Goal: Navigation & Orientation: Find specific page/section

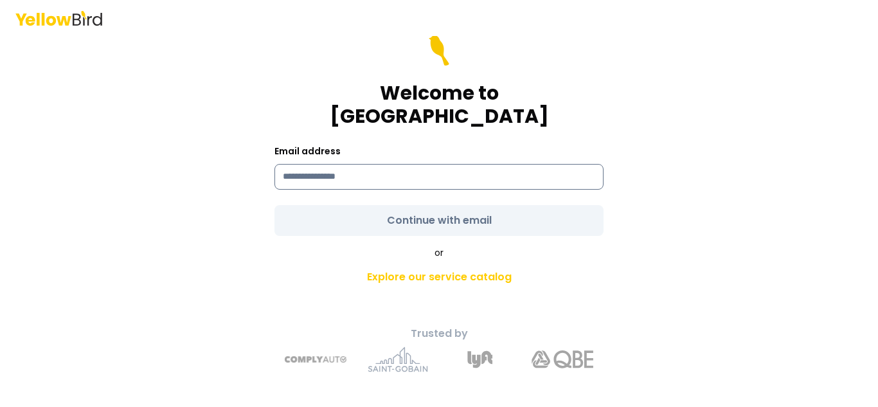
click at [496, 172] on input at bounding box center [439, 177] width 329 height 26
type input "**********"
click at [442, 210] on form "**********" at bounding box center [439, 135] width 329 height 201
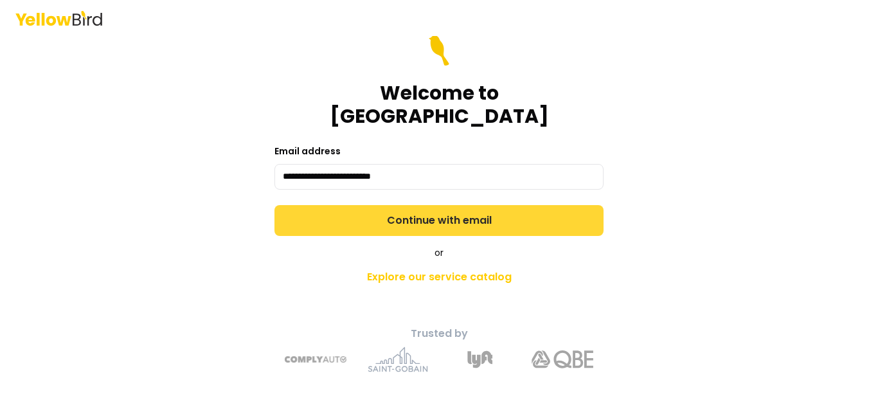
click at [507, 208] on button "Continue with email" at bounding box center [439, 220] width 329 height 31
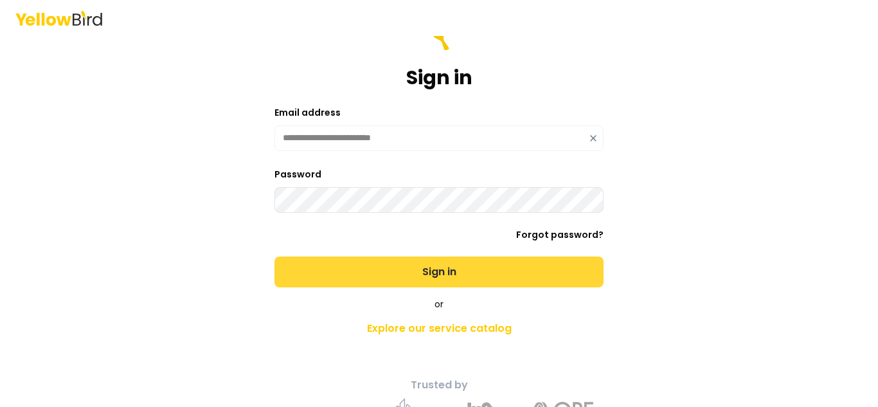
click at [446, 271] on button "Sign in" at bounding box center [439, 272] width 329 height 31
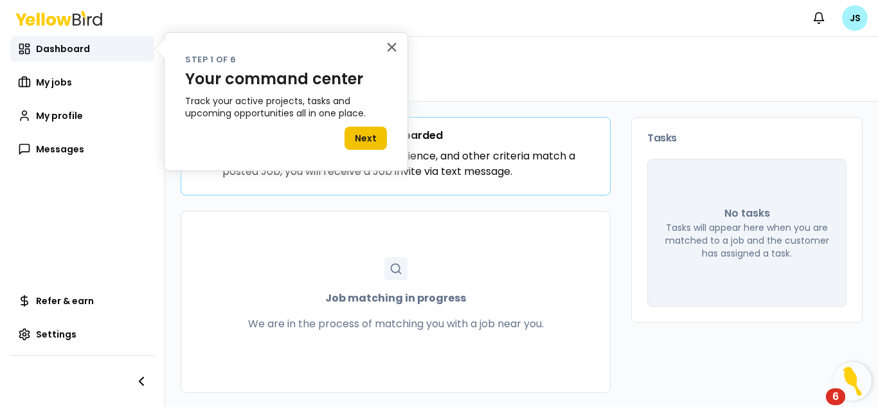
click at [375, 140] on button "Next" at bounding box center [366, 138] width 42 height 23
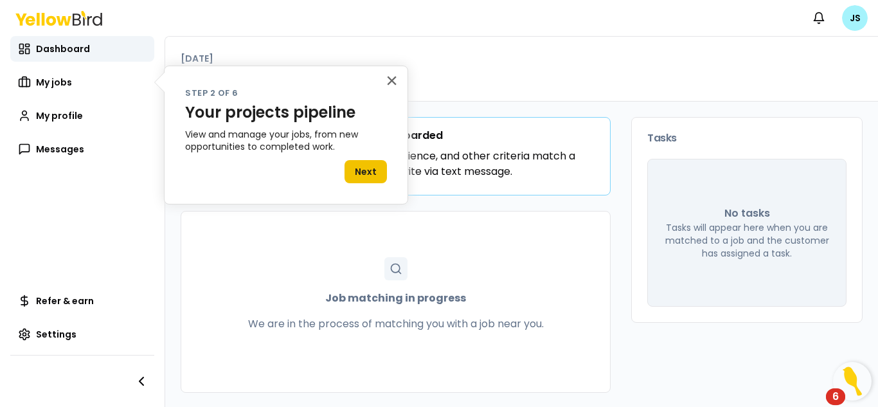
click at [372, 170] on button "Next" at bounding box center [366, 171] width 42 height 23
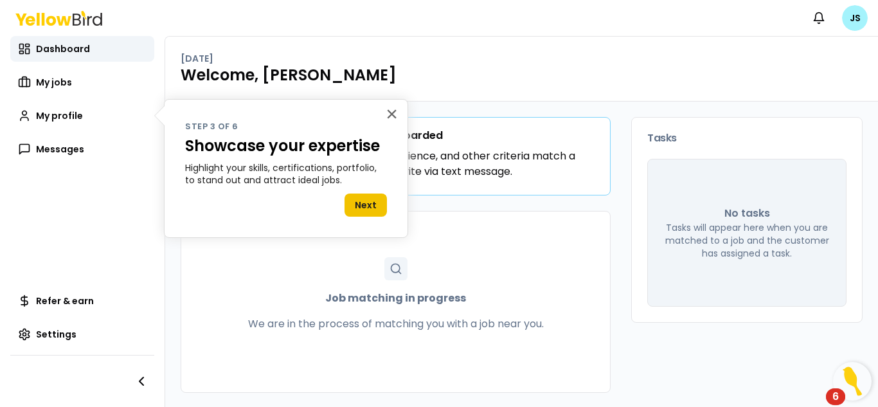
click at [372, 191] on div "Next" at bounding box center [366, 202] width 42 height 30
click at [374, 207] on button "Next" at bounding box center [366, 205] width 42 height 23
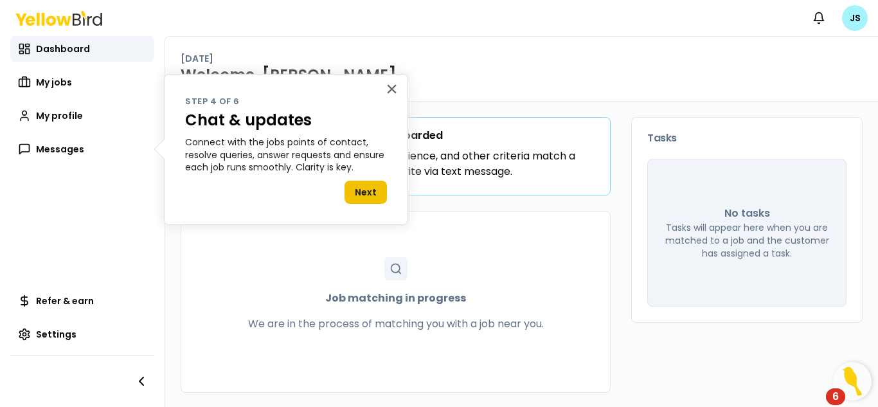
click at [367, 185] on button "Next" at bounding box center [366, 192] width 42 height 23
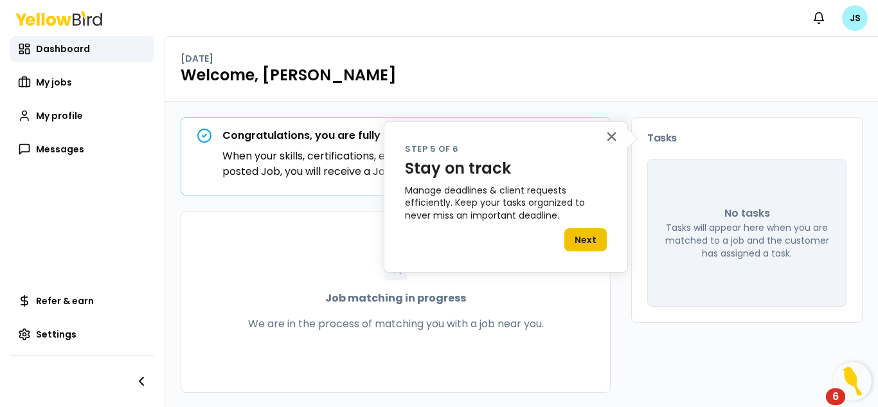
click at [585, 236] on button "Next" at bounding box center [586, 239] width 42 height 23
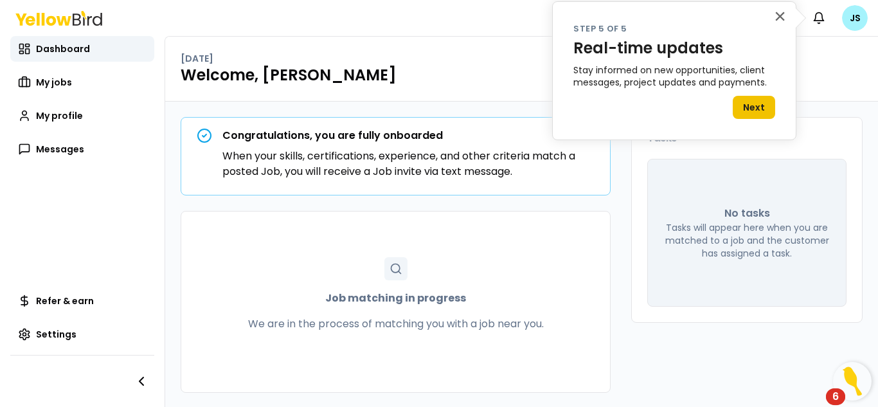
click at [759, 113] on button "Next" at bounding box center [754, 107] width 42 height 23
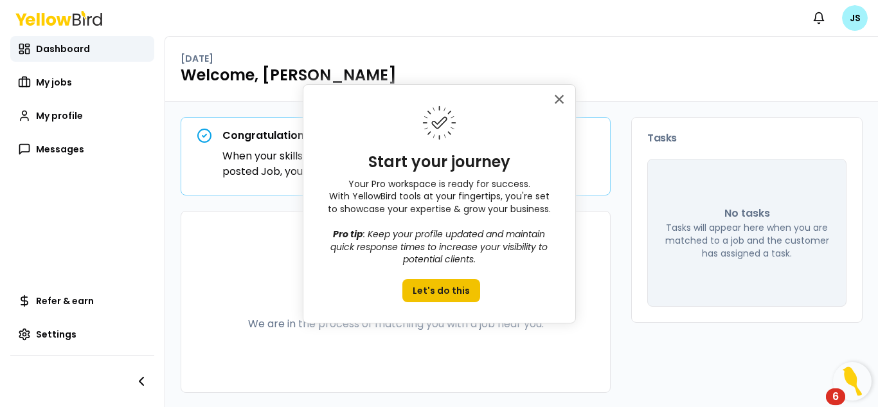
click at [454, 293] on button "Let's do this" at bounding box center [442, 290] width 78 height 23
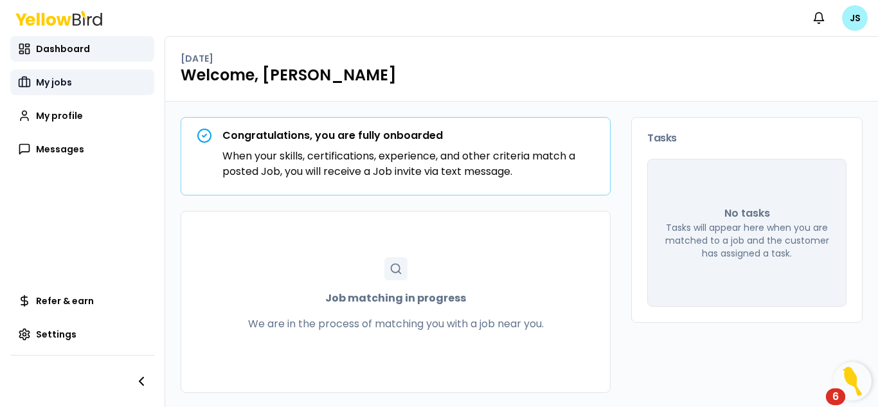
click at [70, 86] on span "My jobs" at bounding box center [54, 82] width 36 height 13
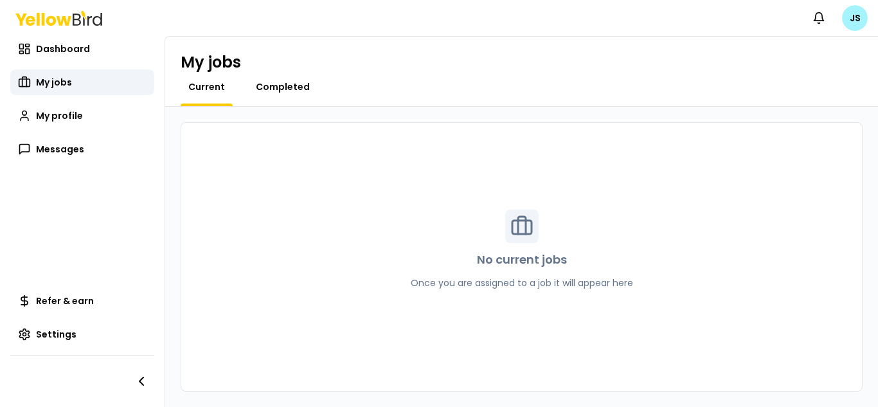
click at [279, 83] on span "Completed" at bounding box center [283, 86] width 54 height 13
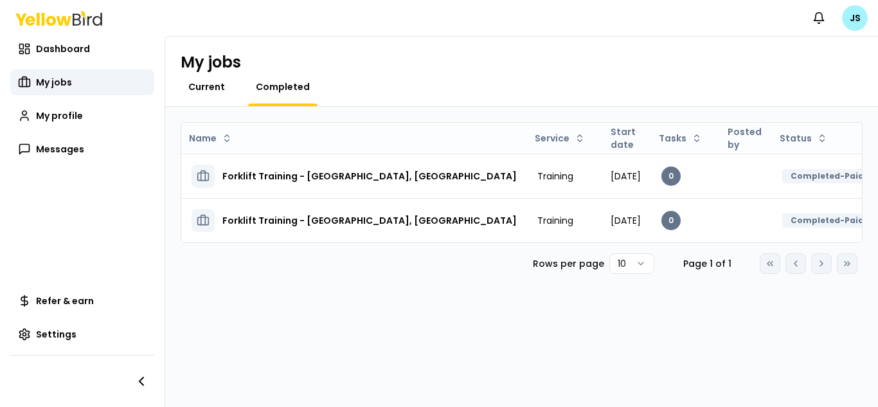
click at [210, 88] on span "Current" at bounding box center [206, 86] width 37 height 13
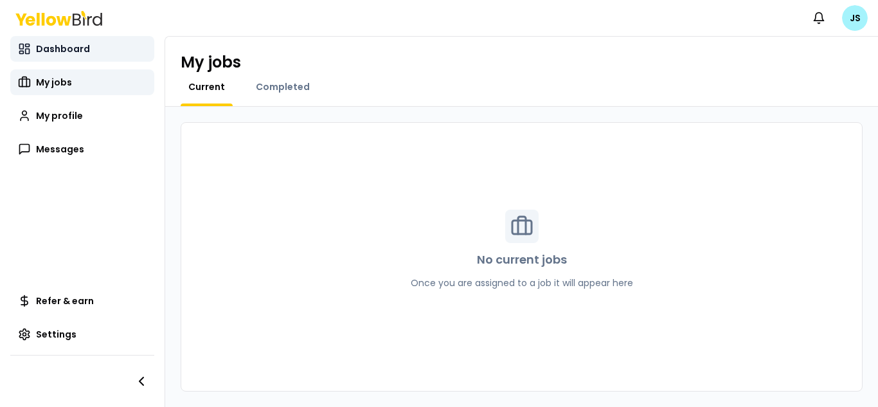
click at [63, 48] on span "Dashboard" at bounding box center [63, 48] width 54 height 13
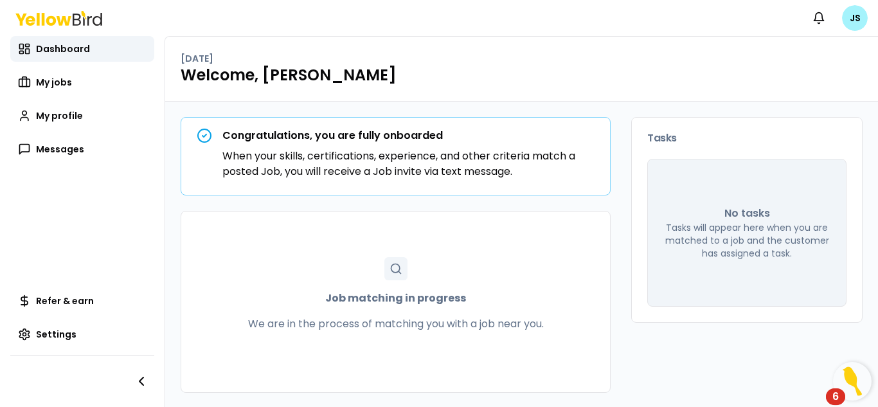
scroll to position [1, 0]
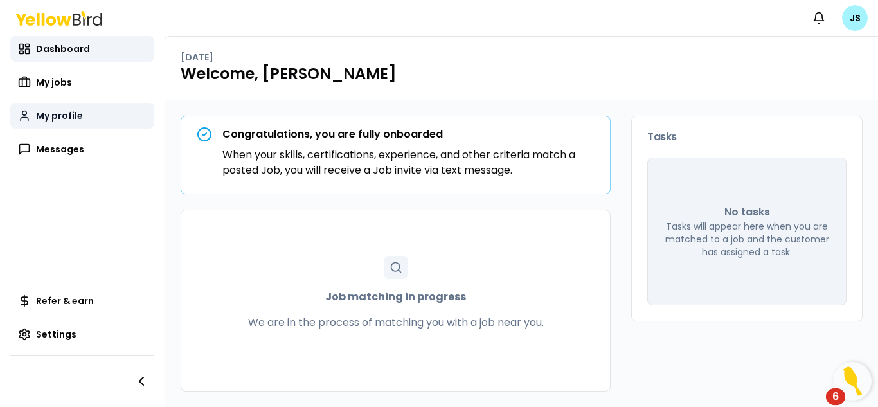
click at [55, 121] on span "My profile" at bounding box center [59, 115] width 47 height 13
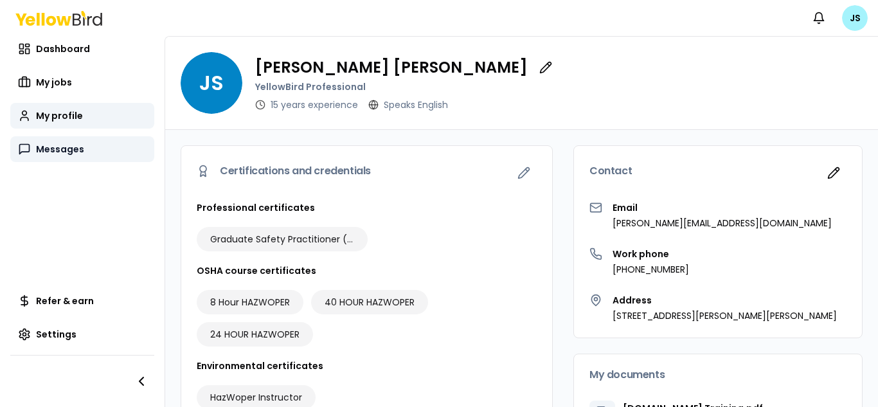
click at [78, 152] on span "Messages" at bounding box center [60, 149] width 48 height 13
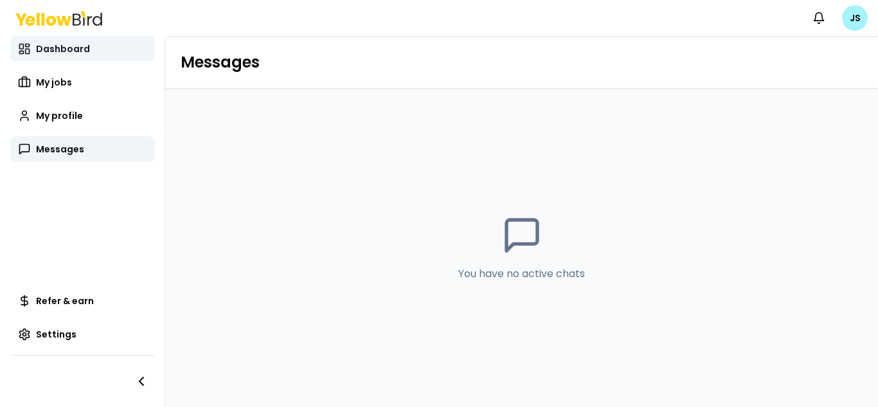
click at [67, 51] on span "Dashboard" at bounding box center [63, 48] width 54 height 13
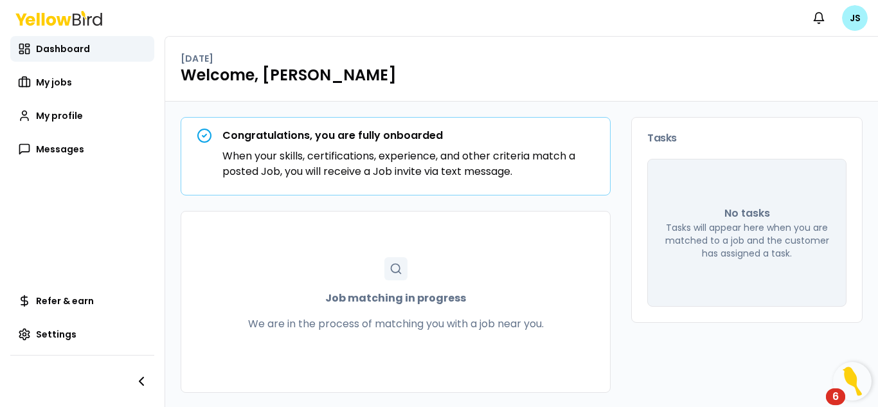
scroll to position [1, 0]
click at [838, 397] on div "6" at bounding box center [836, 405] width 6 height 17
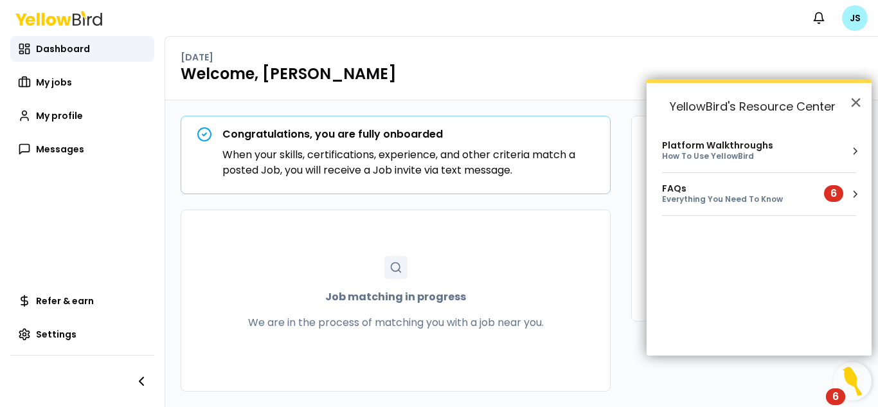
click at [763, 203] on div "Everything You Need To Know" at bounding box center [735, 199] width 147 height 11
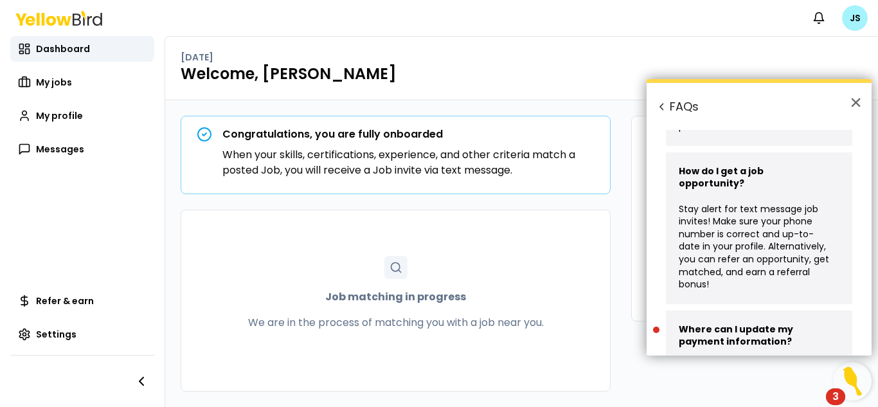
scroll to position [450, 0]
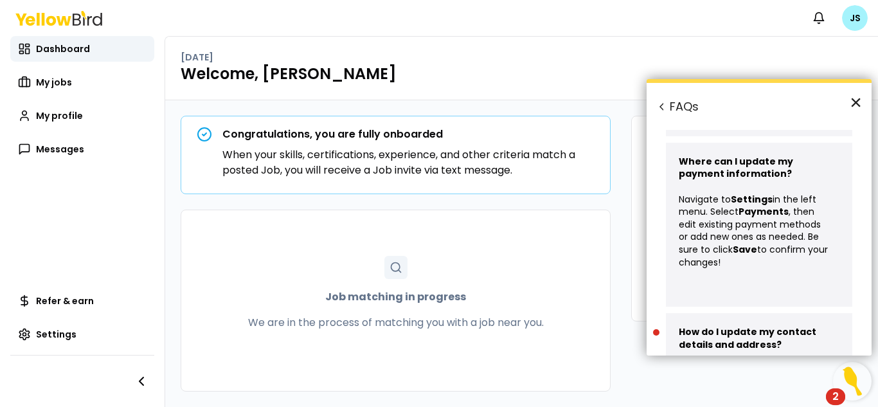
click at [858, 105] on button "×" at bounding box center [856, 102] width 12 height 21
